Goal: Information Seeking & Learning: Learn about a topic

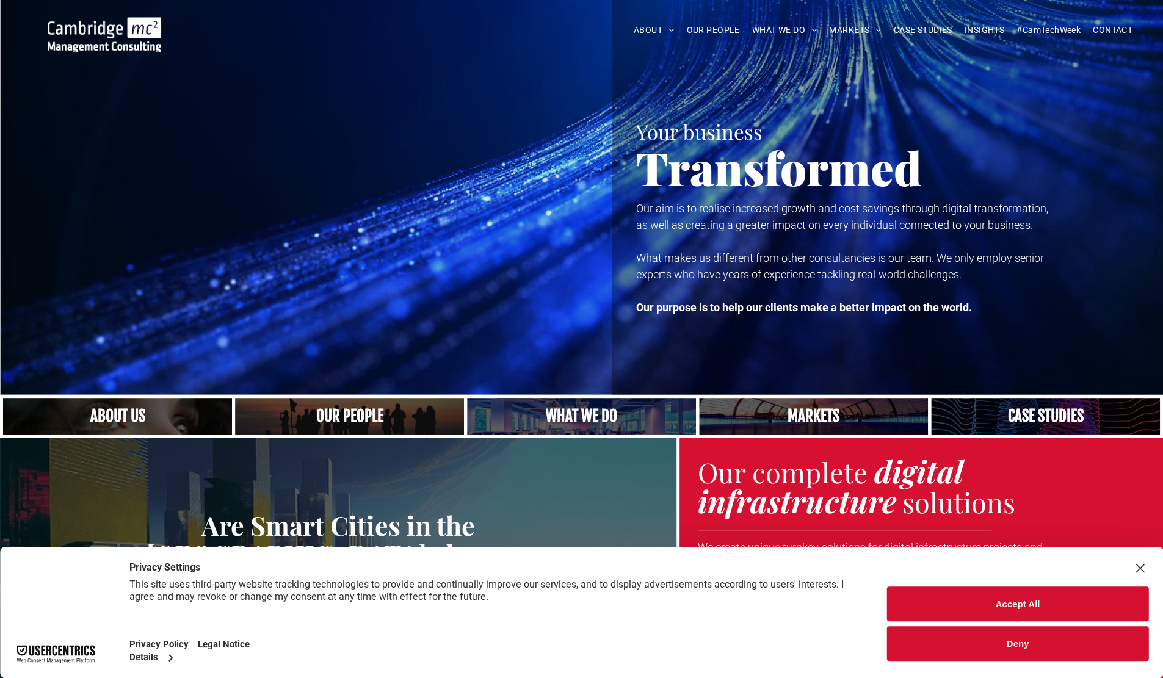
click at [972, 600] on button "Accept All" at bounding box center [1017, 604] width 261 height 35
